Goal: Navigation & Orientation: Find specific page/section

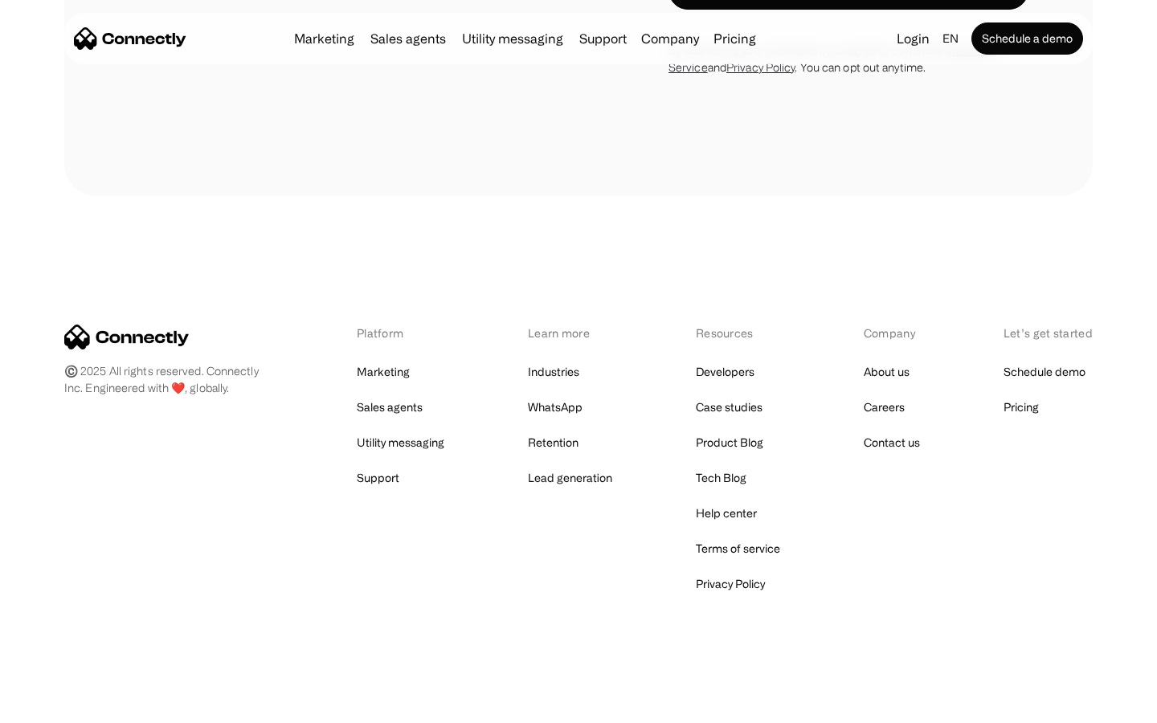
scroll to position [4235, 0]
